Goal: Book appointment/travel/reservation

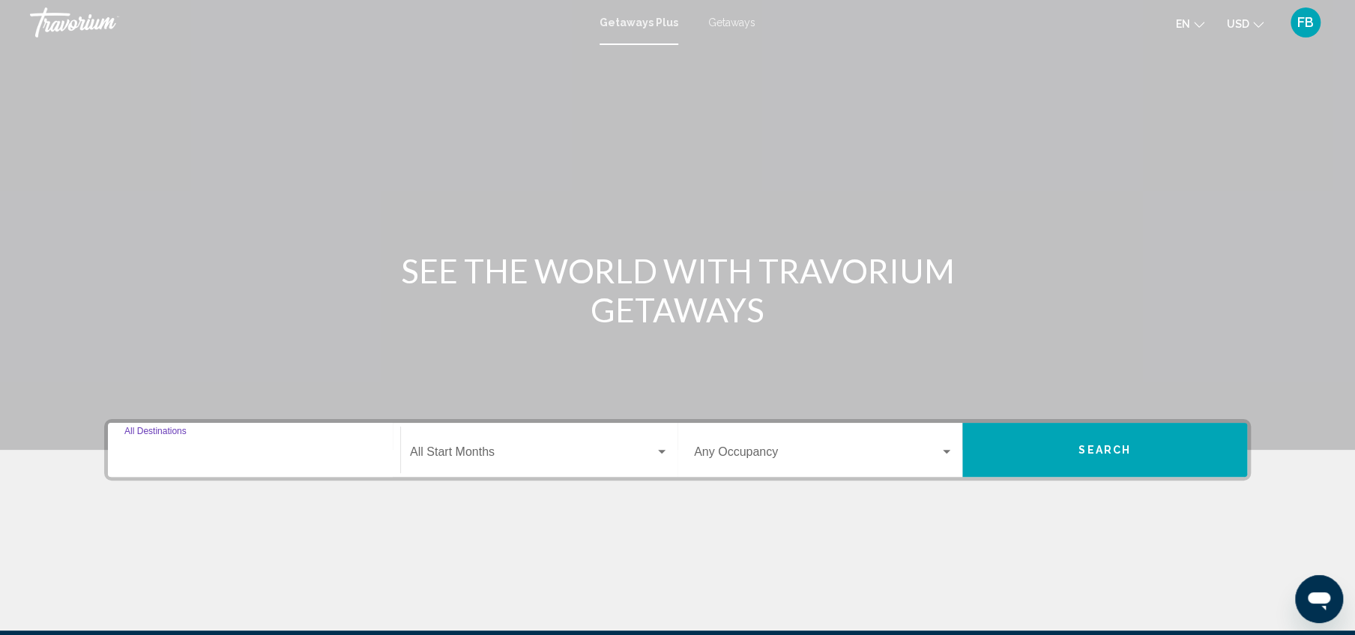
click at [258, 448] on input "Destination All Destinations" at bounding box center [253, 454] width 259 height 13
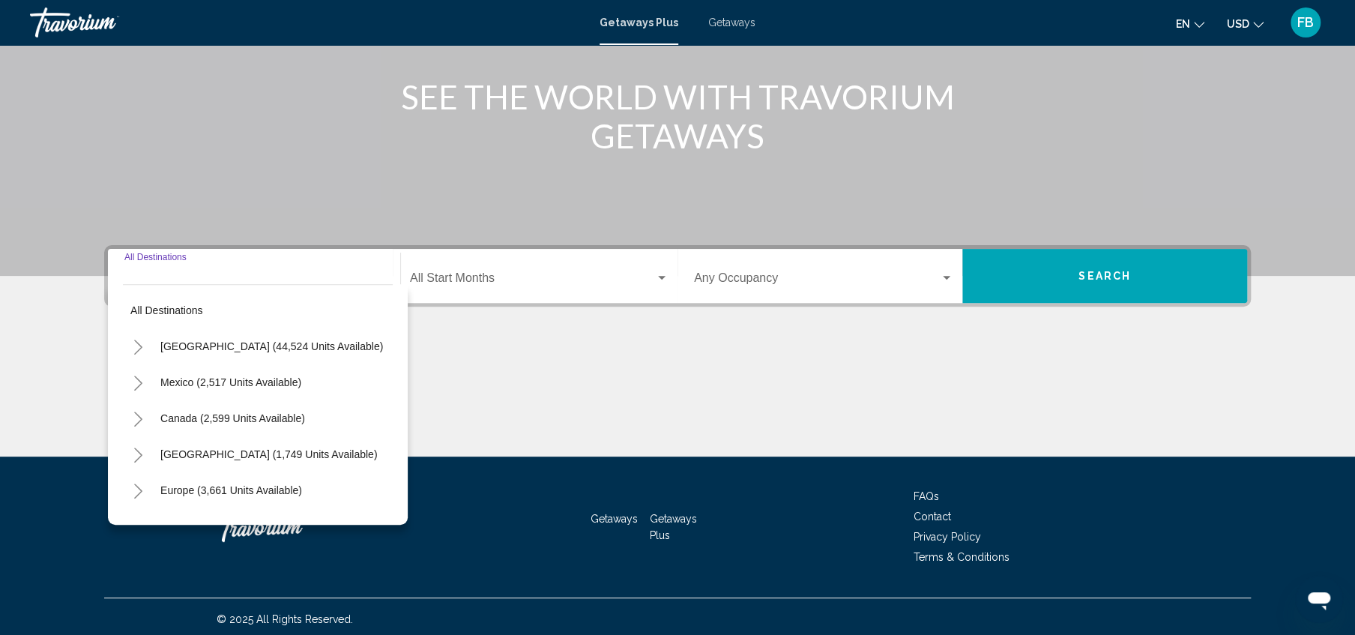
scroll to position [179, 0]
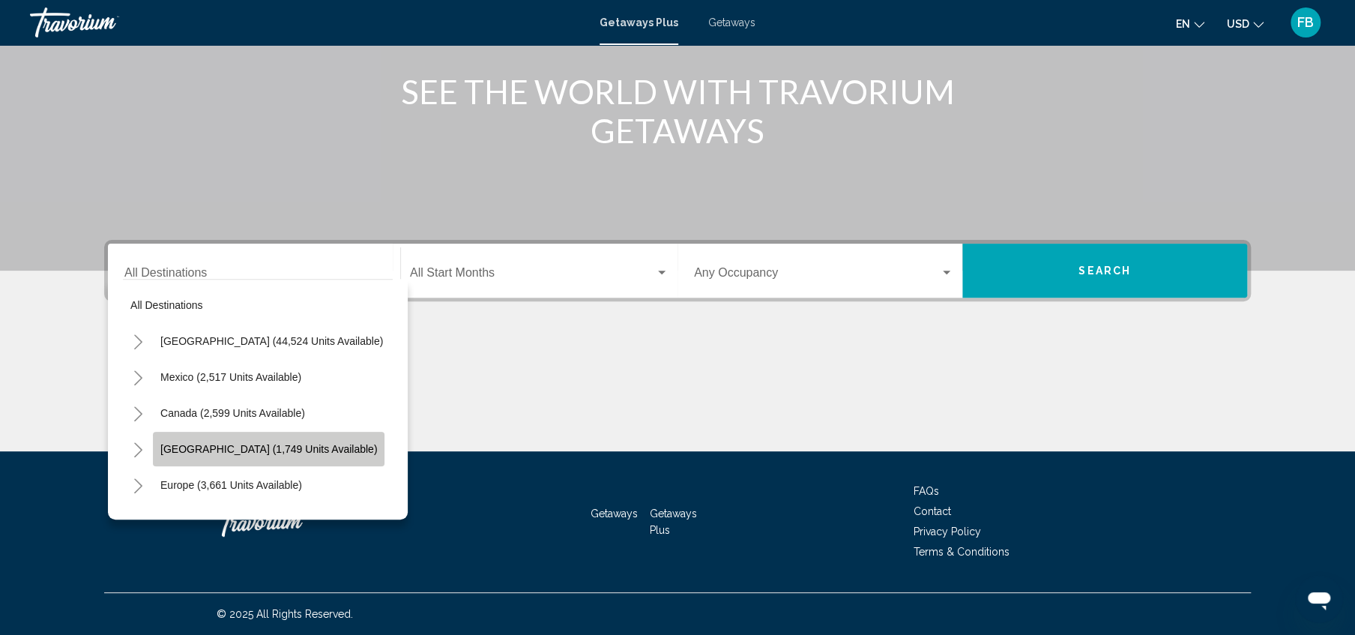
click at [241, 451] on span "[GEOGRAPHIC_DATA] (1,749 units available)" at bounding box center [268, 449] width 217 height 12
type input "**********"
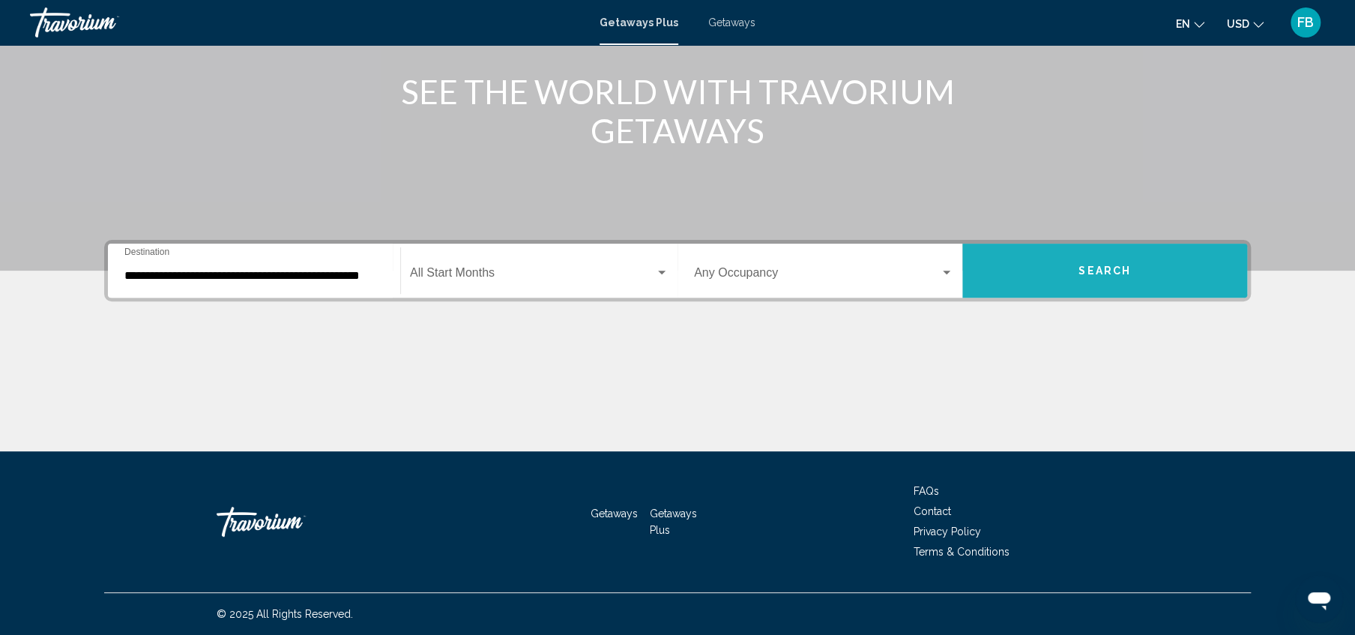
click at [1093, 270] on span "Search" at bounding box center [1104, 271] width 52 height 12
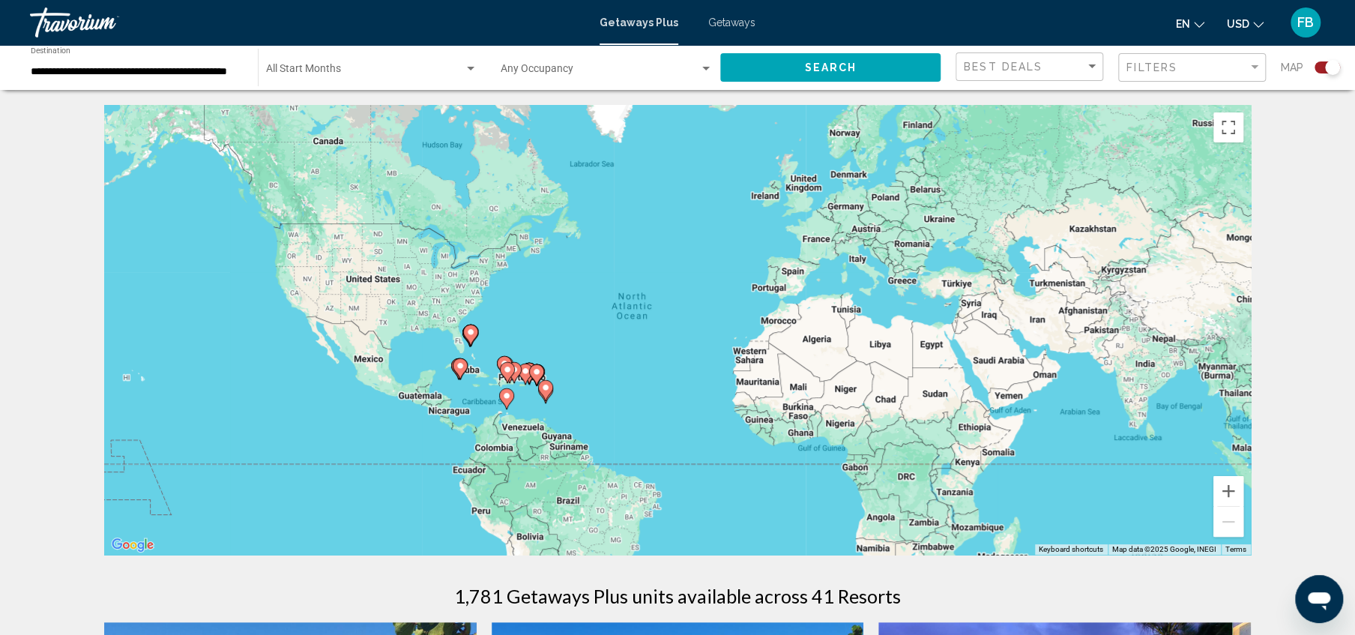
click at [457, 369] on image "Main content" at bounding box center [460, 365] width 9 height 9
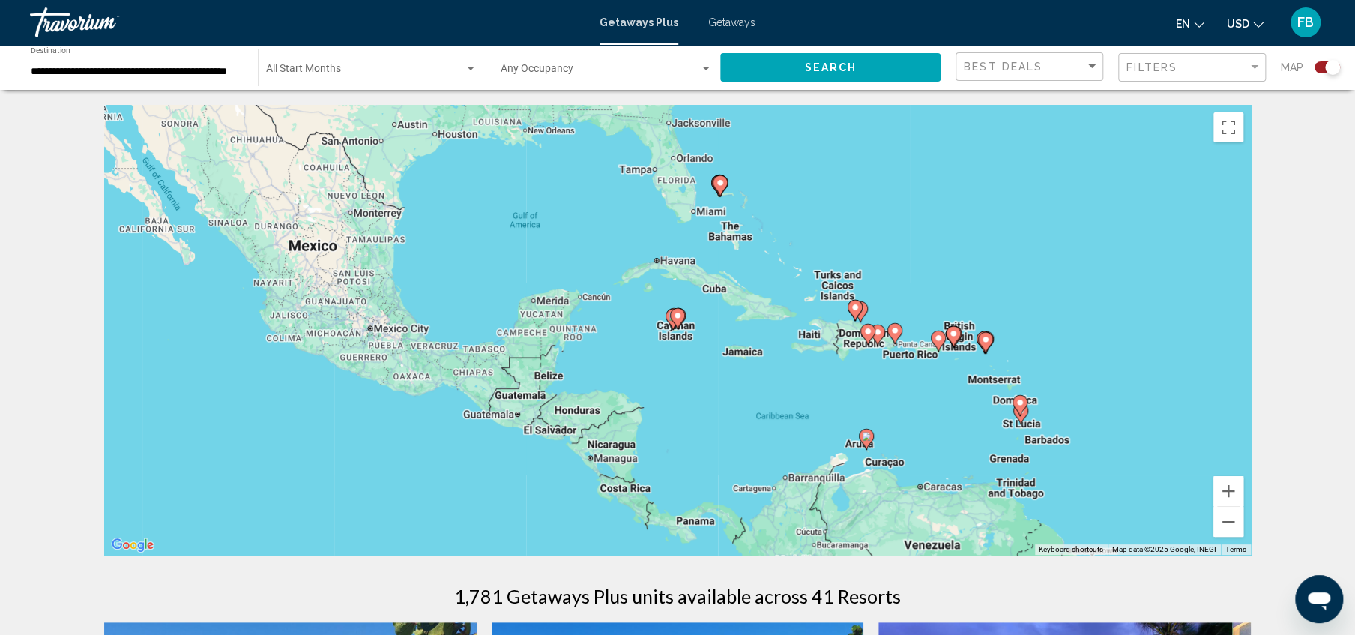
click at [869, 336] on icon "Main content" at bounding box center [867, 333] width 13 height 19
type input "**********"
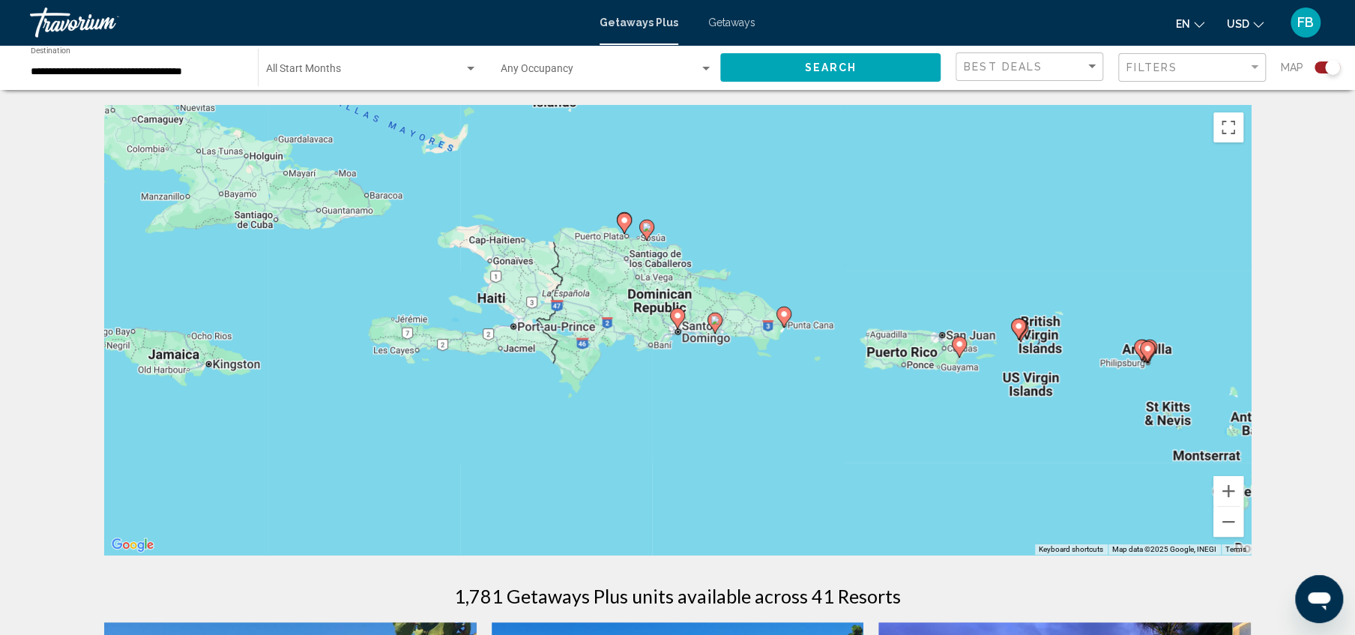
click at [713, 323] on image "Main content" at bounding box center [714, 319] width 9 height 9
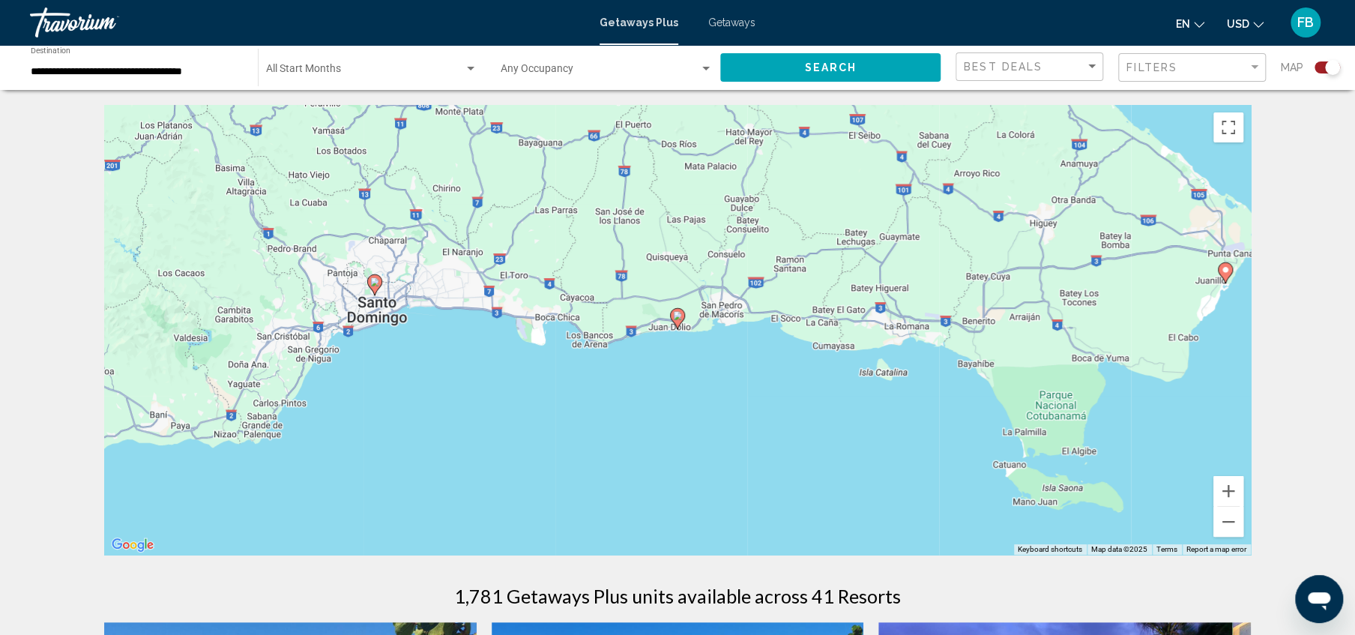
click at [677, 324] on icon "Main content" at bounding box center [677, 318] width 13 height 19
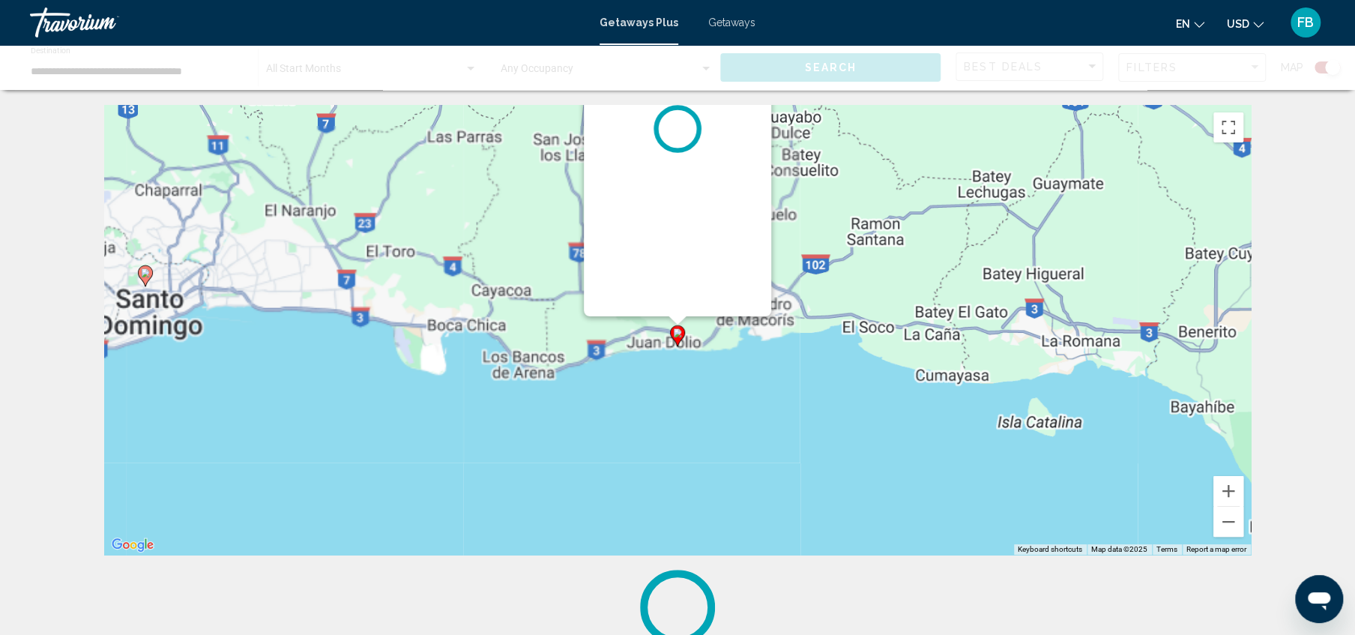
click at [677, 330] on div "To navigate, press the arrow keys. To activate drag with keyboard, press Alt + …" at bounding box center [1250, 330] width 1147 height 0
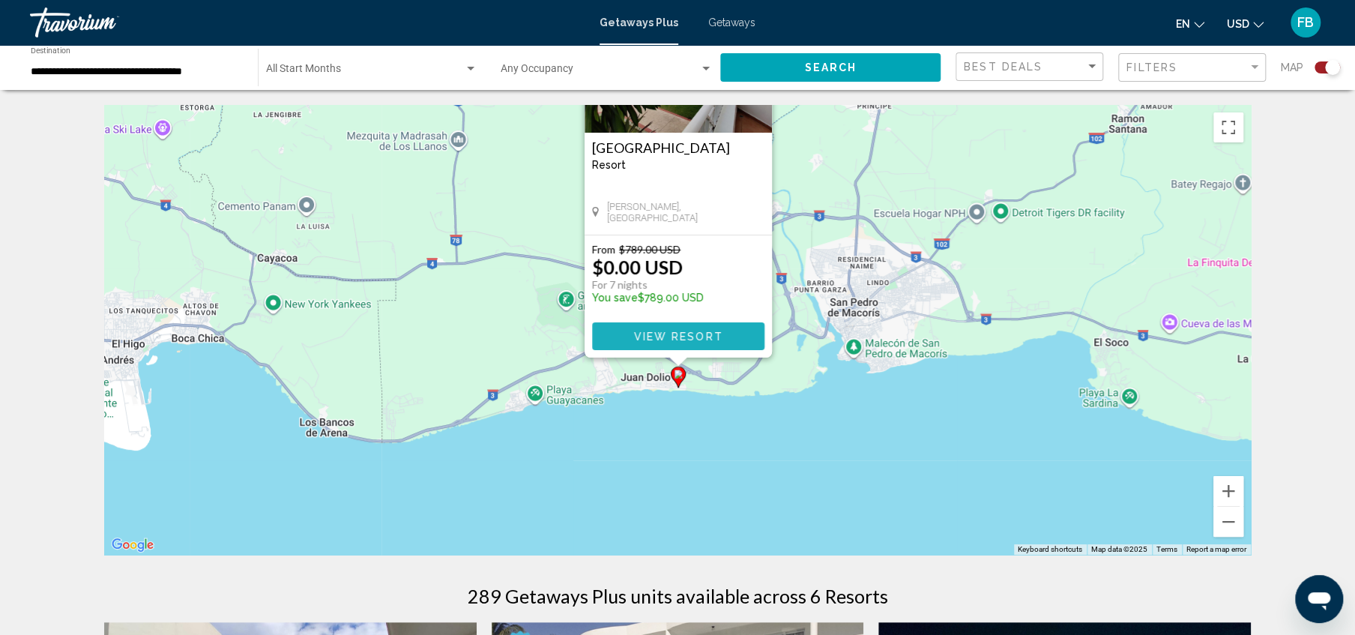
click at [692, 336] on span "View Resort" at bounding box center [677, 336] width 89 height 12
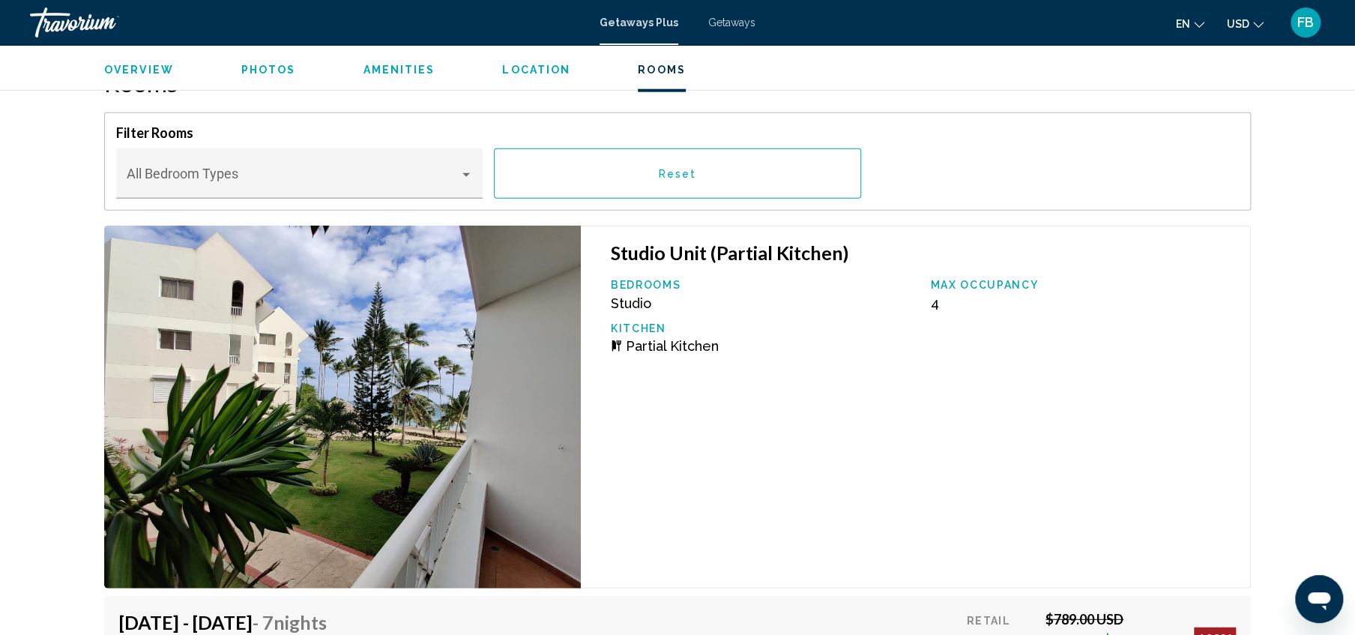
scroll to position [2232, 0]
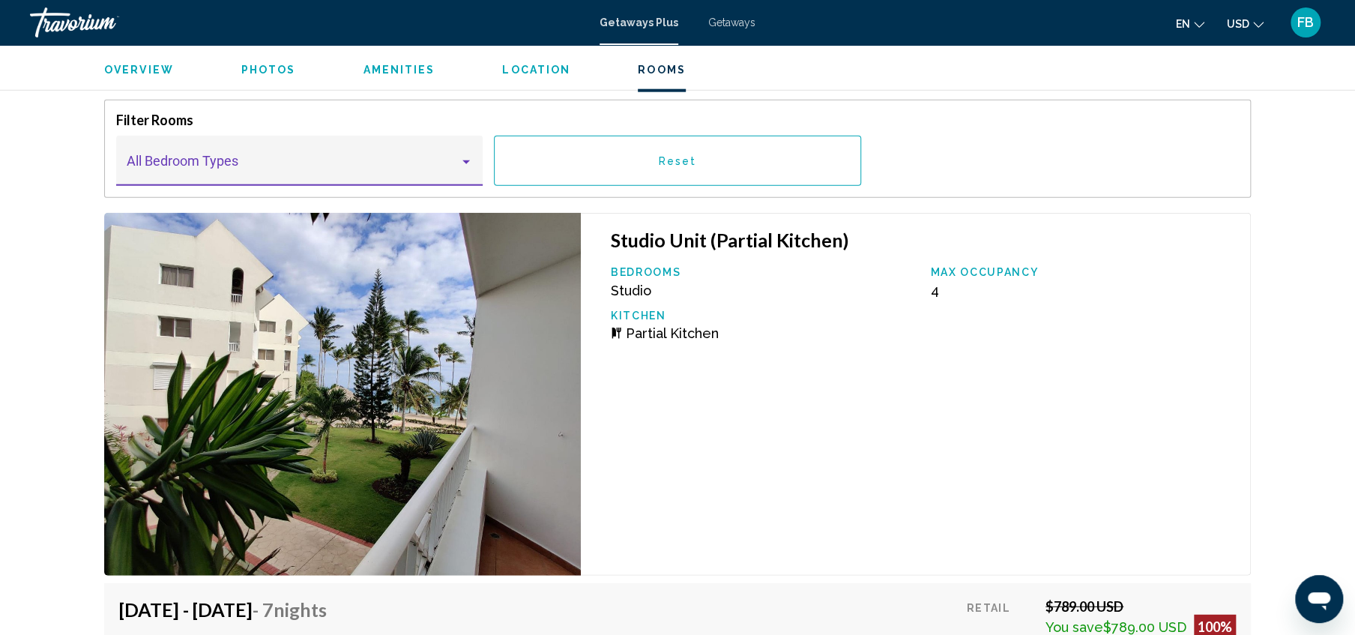
click at [465, 164] on div "Main content" at bounding box center [465, 162] width 13 height 12
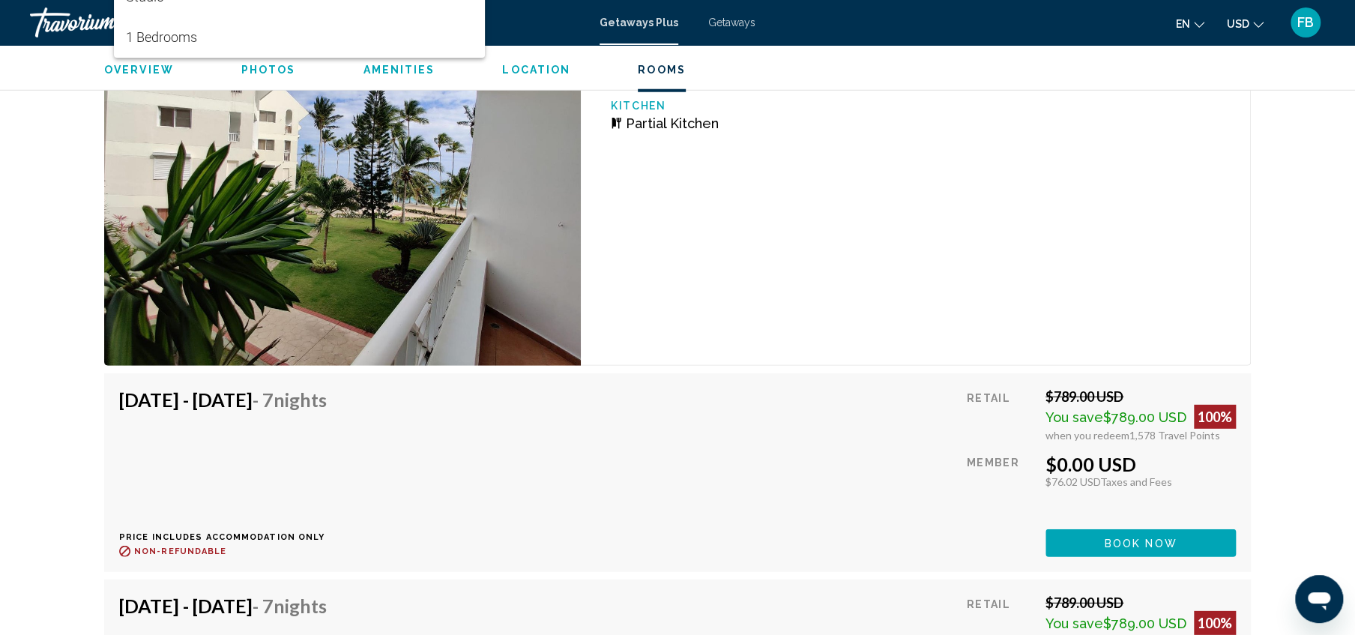
scroll to position [2442, 0]
